Goal: Navigation & Orientation: Find specific page/section

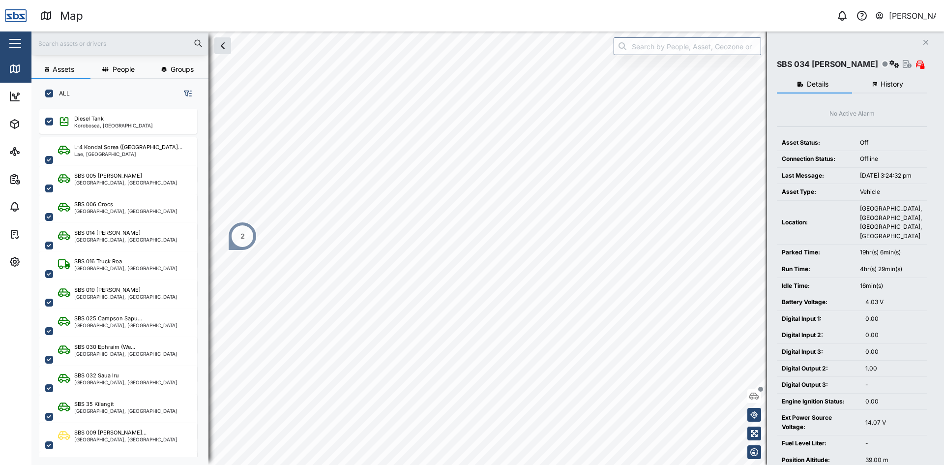
click at [244, 234] on div "2" at bounding box center [242, 236] width 4 height 11
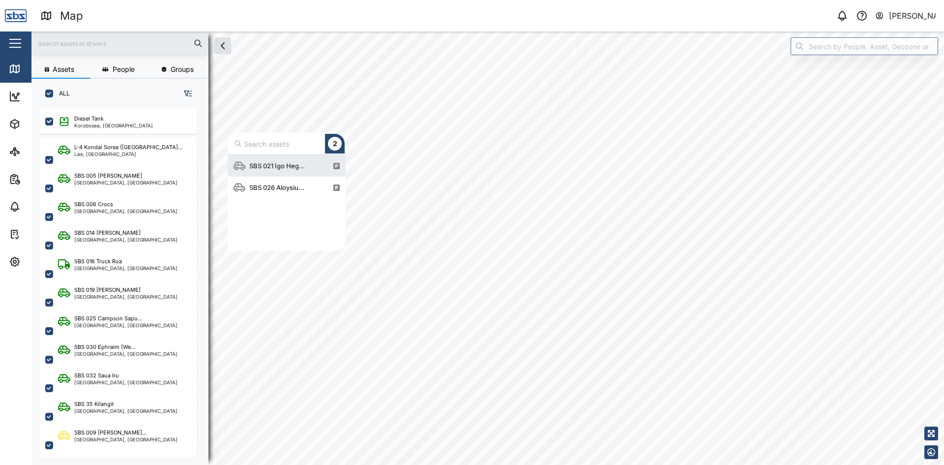
scroll to position [88, 111]
click at [280, 164] on div "SBS 021 Igo Heg..." at bounding box center [276, 166] width 63 height 10
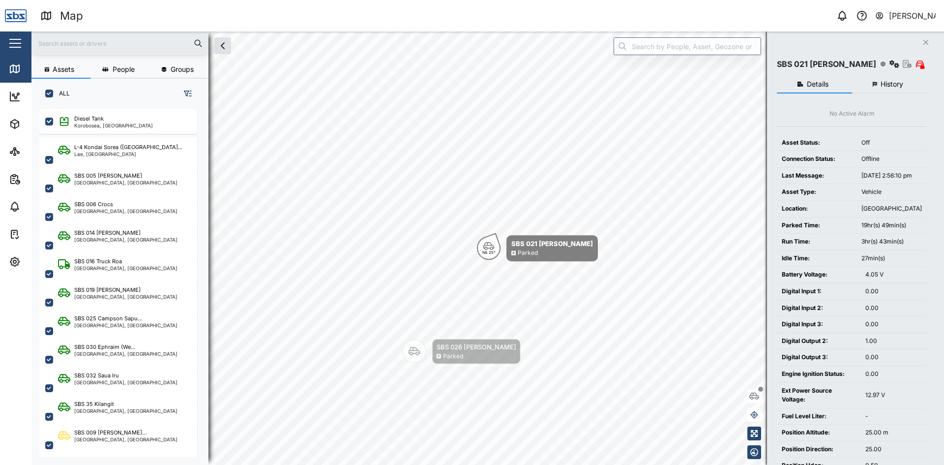
click at [926, 43] on icon "button" at bounding box center [925, 42] width 5 height 5
